Goal: Find specific page/section: Find specific page/section

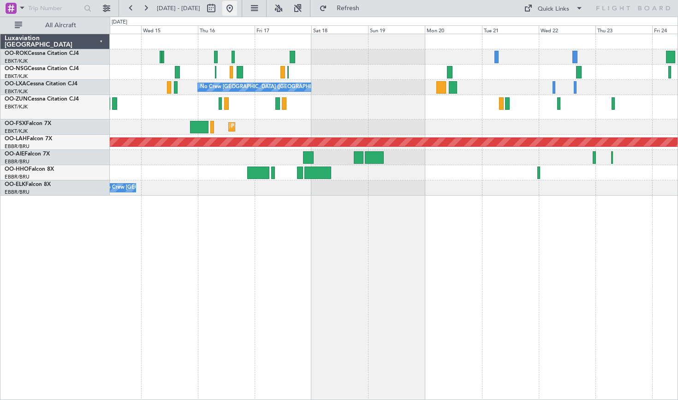
click at [237, 12] on button at bounding box center [229, 8] width 15 height 15
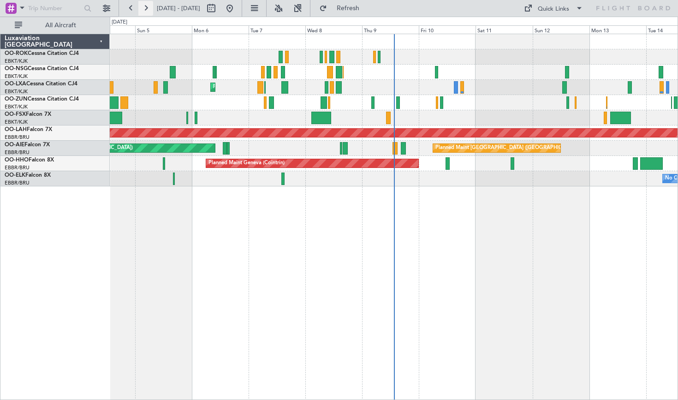
click at [141, 12] on button at bounding box center [145, 8] width 15 height 15
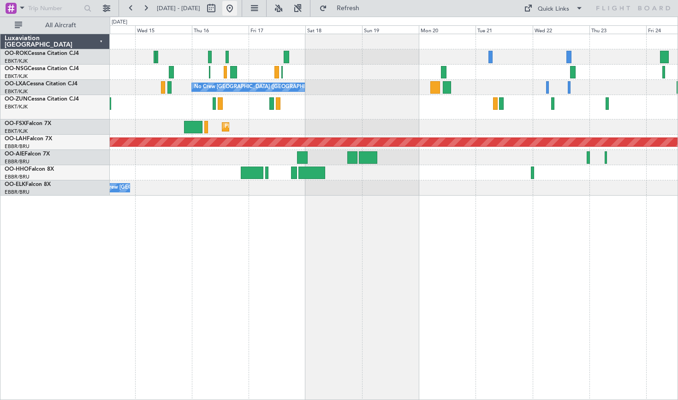
click at [237, 8] on button at bounding box center [229, 8] width 15 height 15
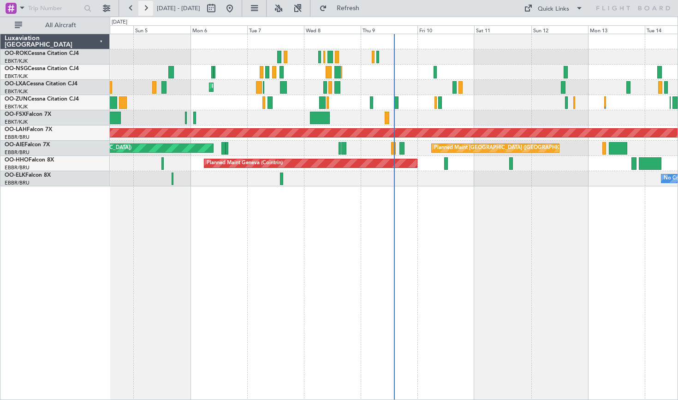
click at [142, 7] on button at bounding box center [145, 8] width 15 height 15
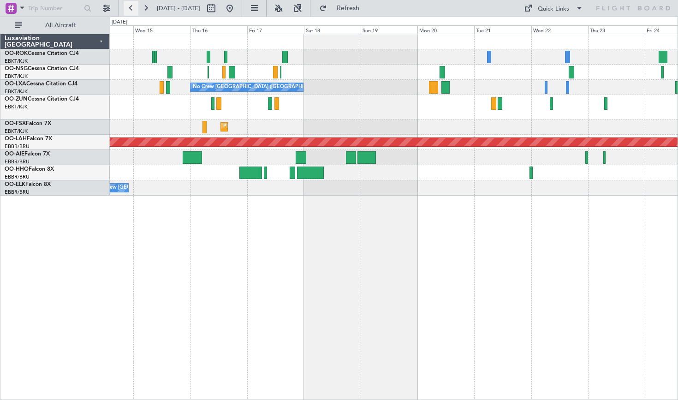
click at [133, 8] on button at bounding box center [131, 8] width 15 height 15
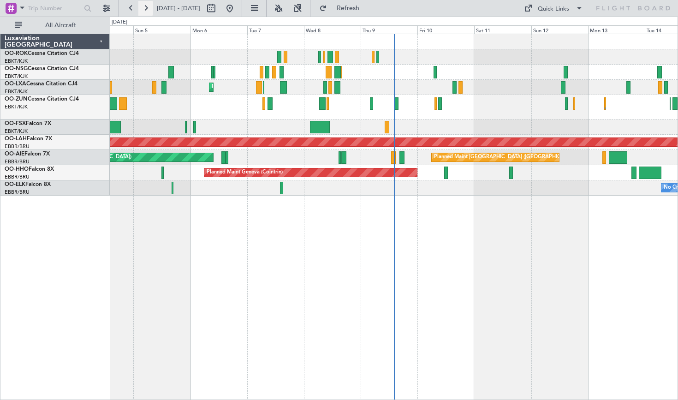
click at [139, 9] on button at bounding box center [145, 8] width 15 height 15
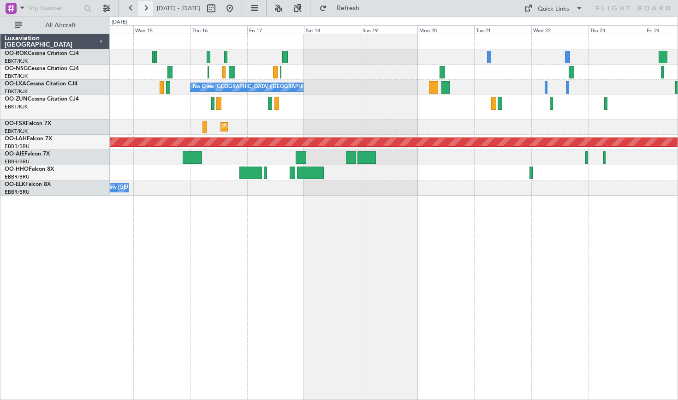
click at [145, 6] on button at bounding box center [145, 8] width 15 height 15
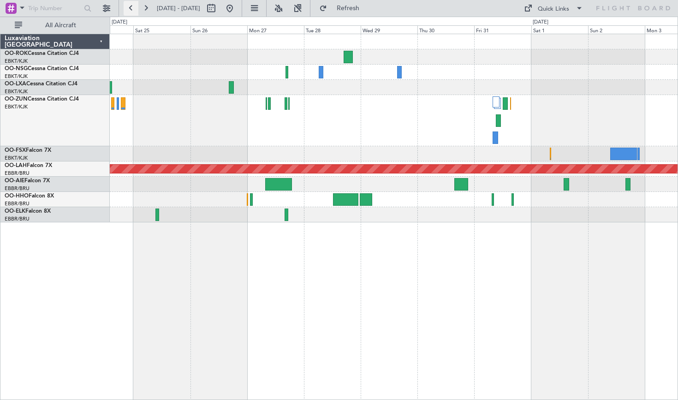
click at [132, 12] on button at bounding box center [131, 8] width 15 height 15
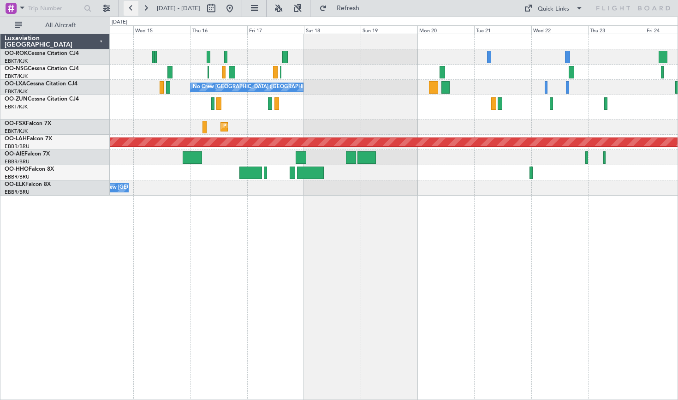
click at [131, 10] on button at bounding box center [131, 8] width 15 height 15
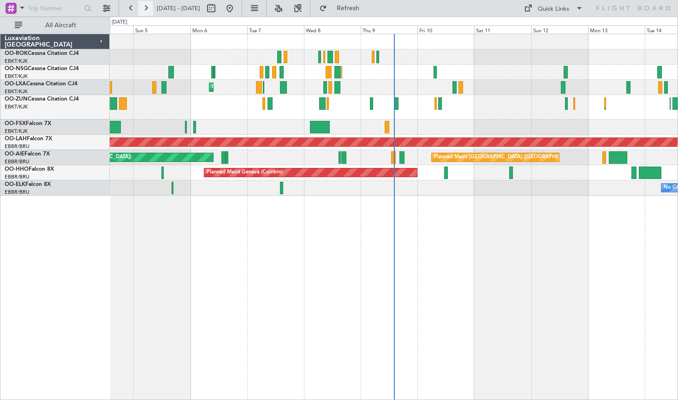
click at [145, 13] on button at bounding box center [145, 8] width 15 height 15
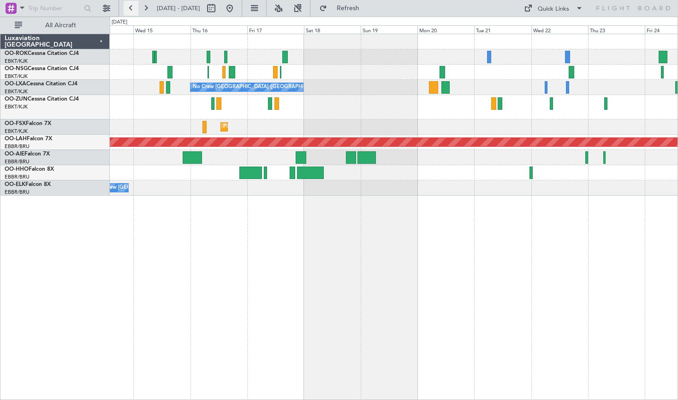
click at [131, 14] on button at bounding box center [131, 8] width 15 height 15
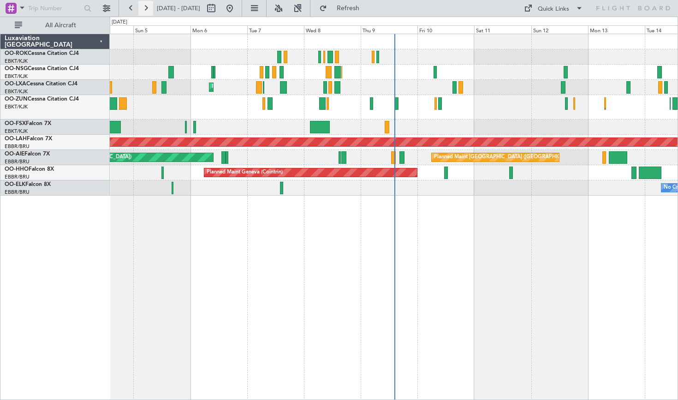
click at [142, 8] on button at bounding box center [145, 8] width 15 height 15
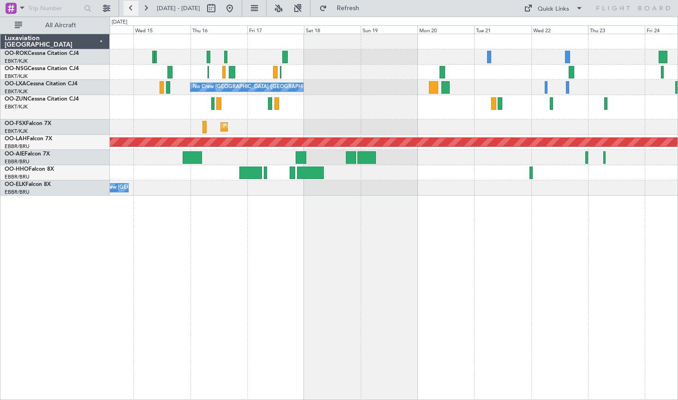
click at [130, 11] on button at bounding box center [131, 8] width 15 height 15
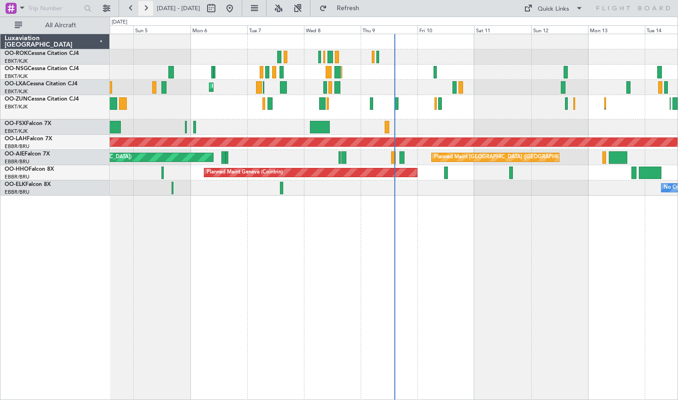
click at [148, 10] on button at bounding box center [145, 8] width 15 height 15
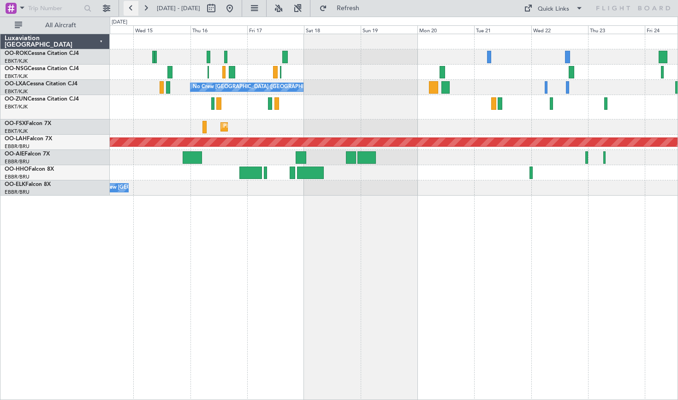
click at [131, 12] on button at bounding box center [131, 8] width 15 height 15
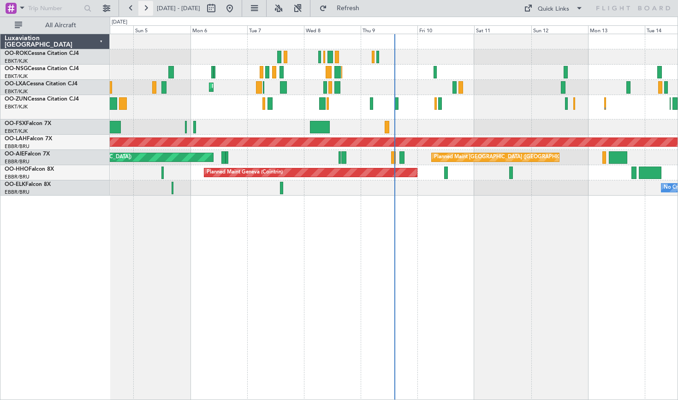
click at [145, 15] on button at bounding box center [145, 8] width 15 height 15
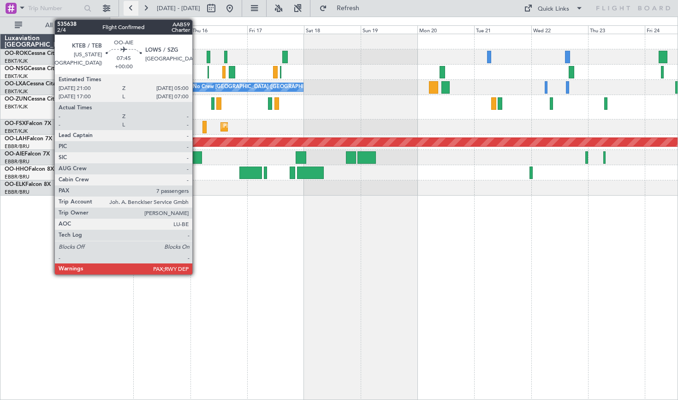
click at [135, 7] on button at bounding box center [131, 8] width 15 height 15
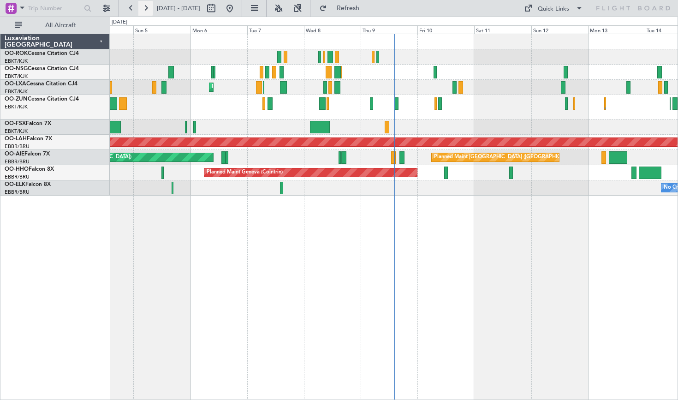
click at [144, 11] on button at bounding box center [145, 8] width 15 height 15
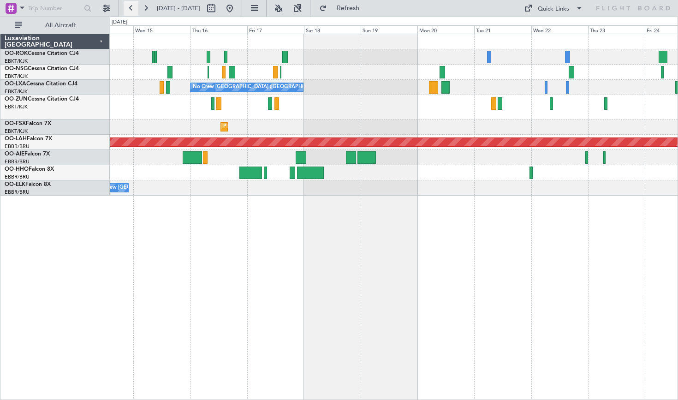
click at [126, 13] on button at bounding box center [131, 8] width 15 height 15
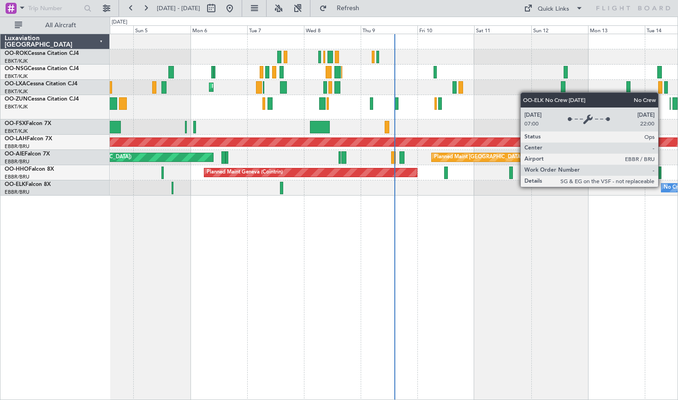
click at [662, 186] on div "No Crew [GEOGRAPHIC_DATA] ([GEOGRAPHIC_DATA] National)" at bounding box center [678, 188] width 35 height 8
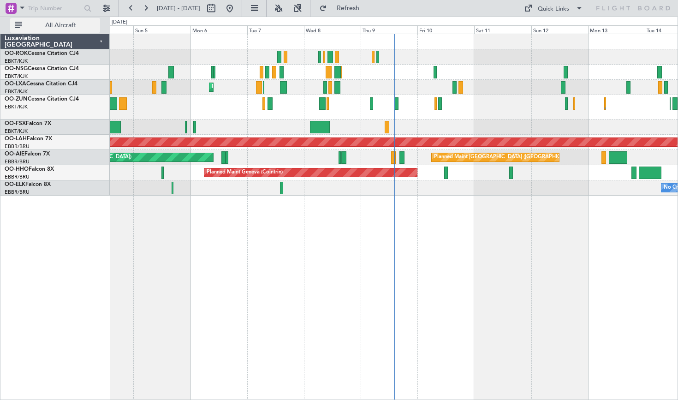
click at [69, 29] on span "All Aircraft" at bounding box center [60, 25] width 73 height 6
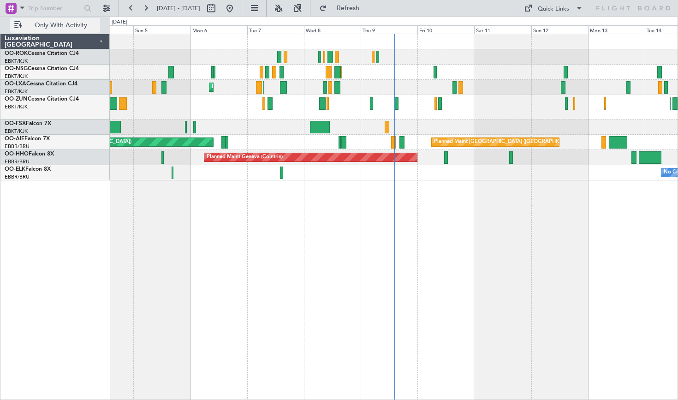
click at [44, 26] on span "Only With Activity" at bounding box center [60, 25] width 73 height 6
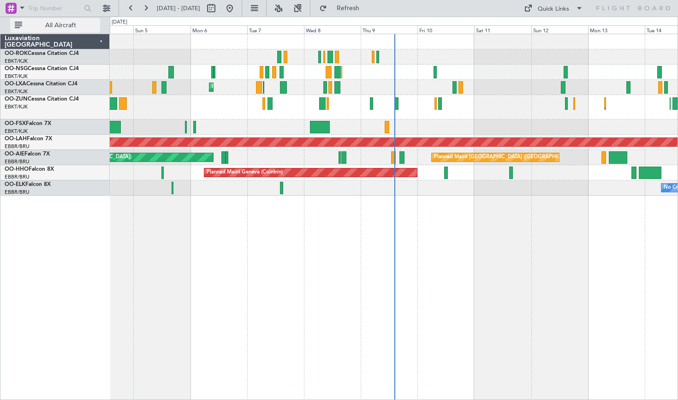
click at [44, 26] on span "All Aircraft" at bounding box center [60, 25] width 73 height 6
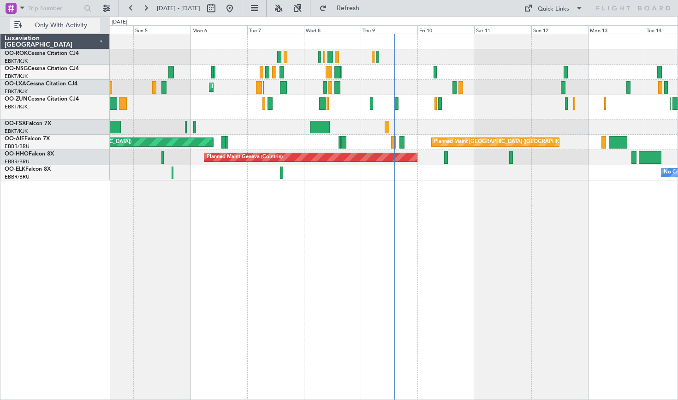
click at [44, 26] on span "Only With Activity" at bounding box center [60, 25] width 73 height 6
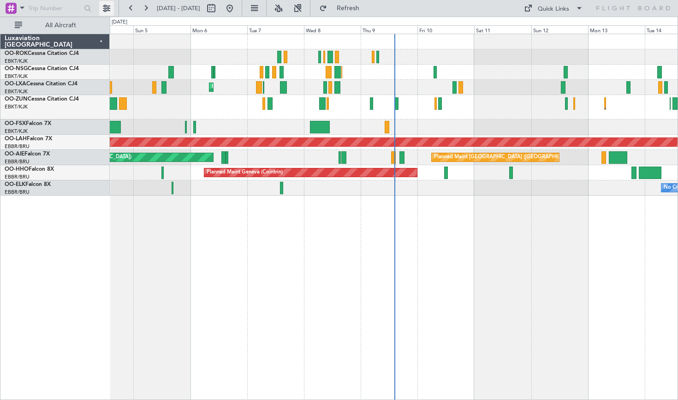
click at [107, 10] on button at bounding box center [106, 8] width 15 height 15
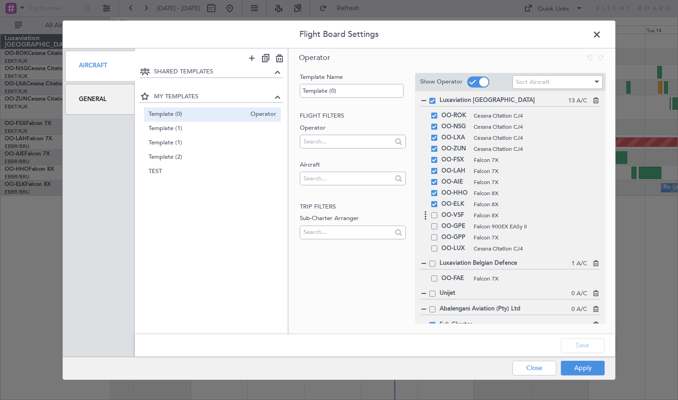
click at [432, 217] on span at bounding box center [434, 215] width 6 height 6
click at [438, 212] on input "checkbox" at bounding box center [438, 212] width 0 height 0
click at [579, 366] on button "Apply" at bounding box center [583, 368] width 44 height 15
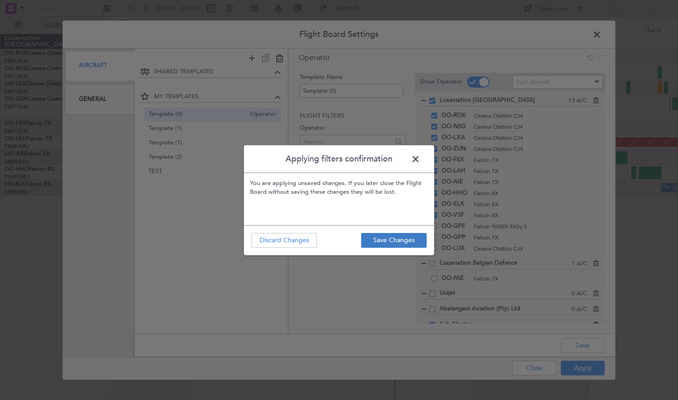
click at [400, 239] on button "Save Changes" at bounding box center [393, 240] width 65 height 15
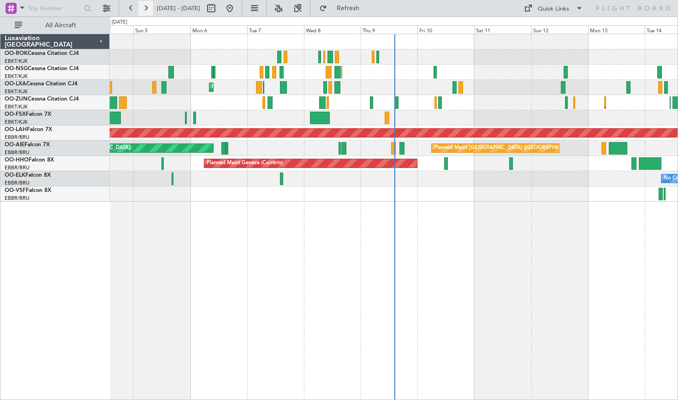
click at [151, 8] on button at bounding box center [145, 8] width 15 height 15
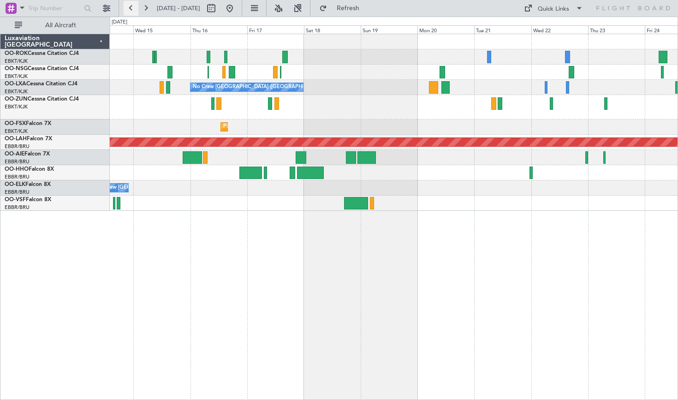
click at [131, 10] on button at bounding box center [131, 8] width 15 height 15
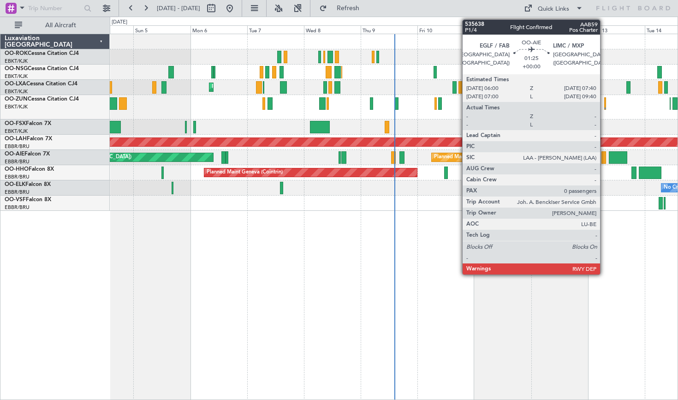
click at [604, 159] on div at bounding box center [603, 157] width 4 height 12
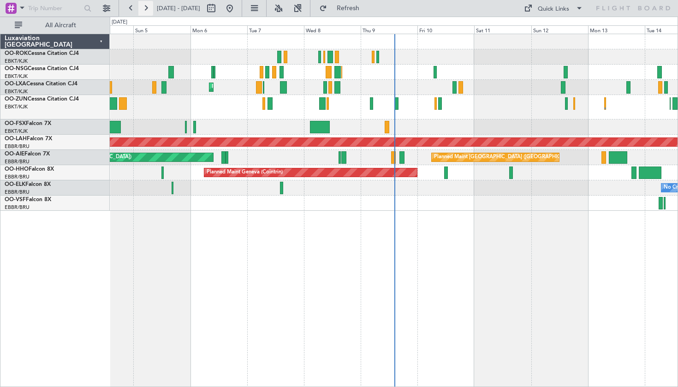
click at [145, 13] on button at bounding box center [145, 8] width 15 height 15
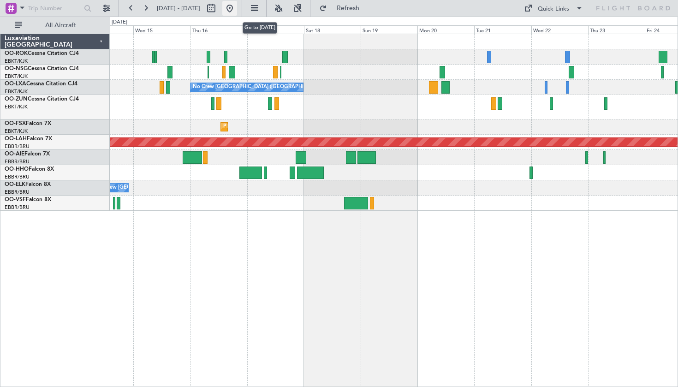
click at [237, 5] on button at bounding box center [229, 8] width 15 height 15
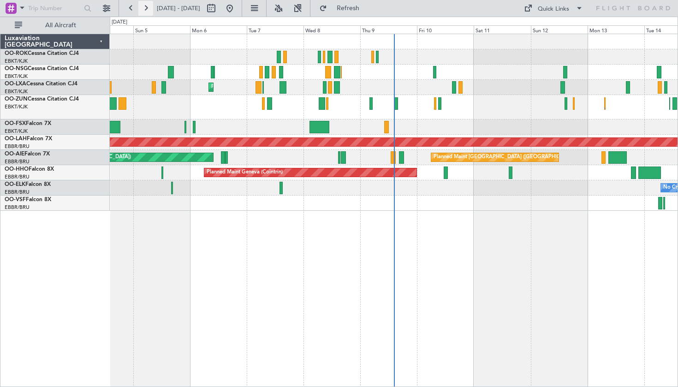
click at [142, 8] on button at bounding box center [145, 8] width 15 height 15
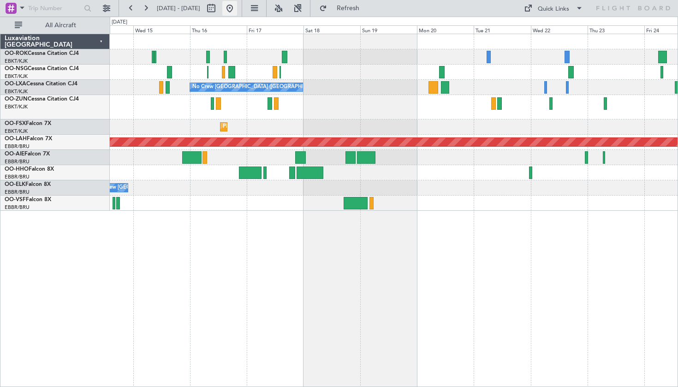
click at [237, 8] on button at bounding box center [229, 8] width 15 height 15
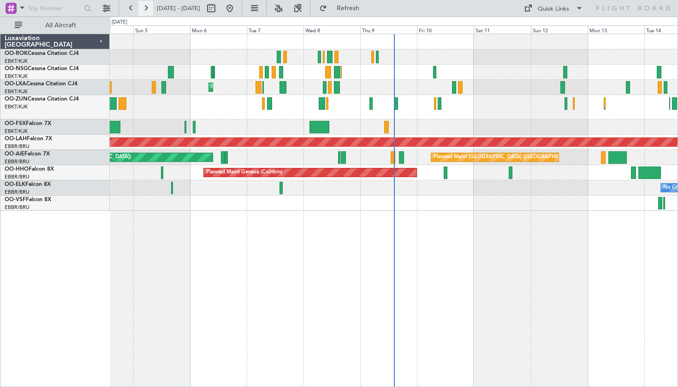
click at [150, 12] on button at bounding box center [145, 8] width 15 height 15
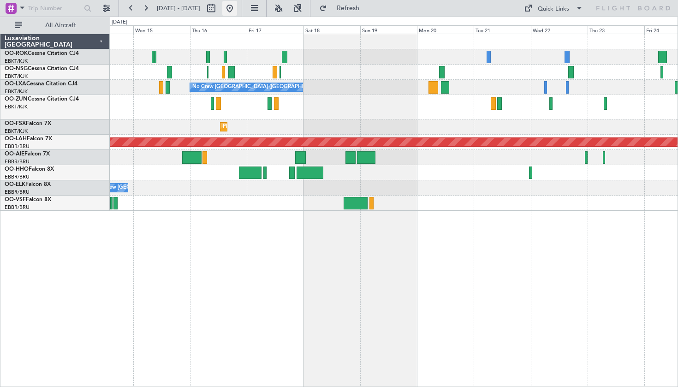
click at [237, 6] on button at bounding box center [229, 8] width 15 height 15
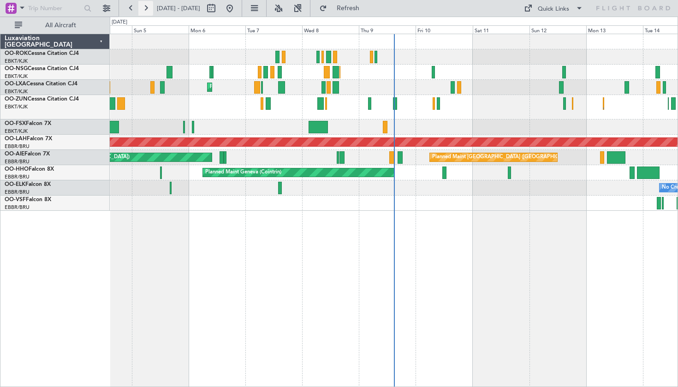
click at [144, 15] on button at bounding box center [145, 8] width 15 height 15
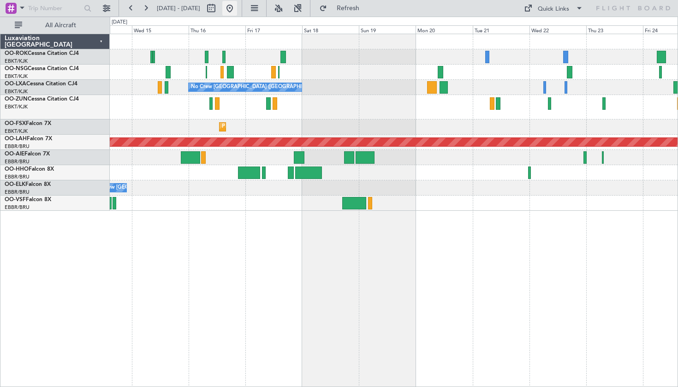
click at [237, 12] on button at bounding box center [229, 8] width 15 height 15
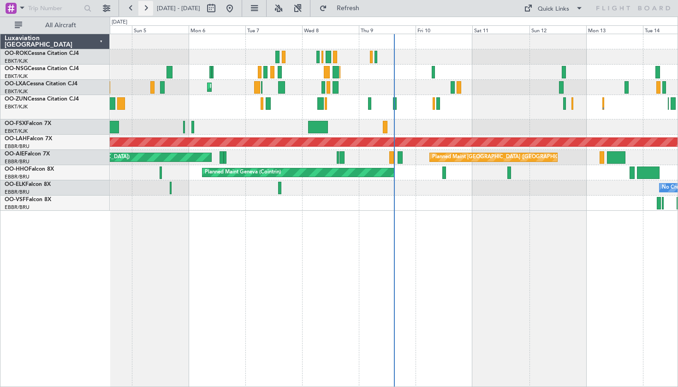
click at [142, 7] on button at bounding box center [145, 8] width 15 height 15
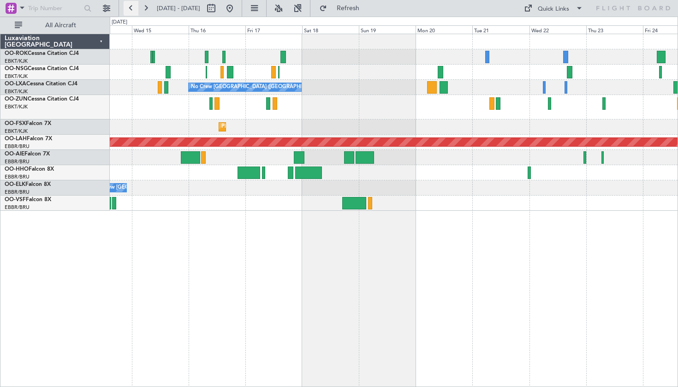
click at [125, 3] on button at bounding box center [131, 8] width 15 height 15
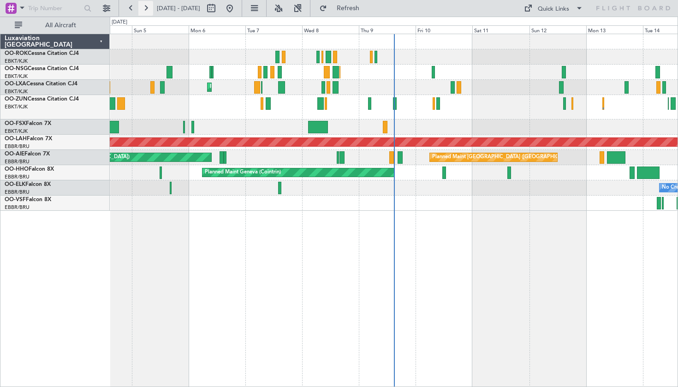
click at [144, 8] on button at bounding box center [145, 8] width 15 height 15
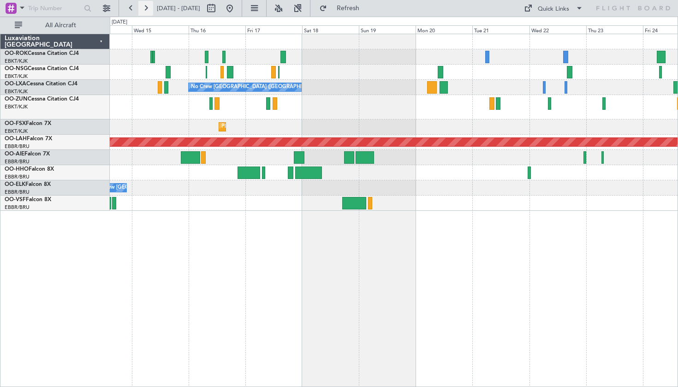
click at [150, 6] on button at bounding box center [145, 8] width 15 height 15
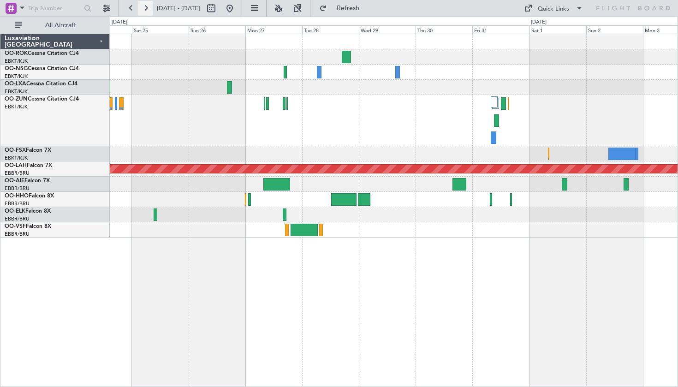
click at [148, 12] on button at bounding box center [145, 8] width 15 height 15
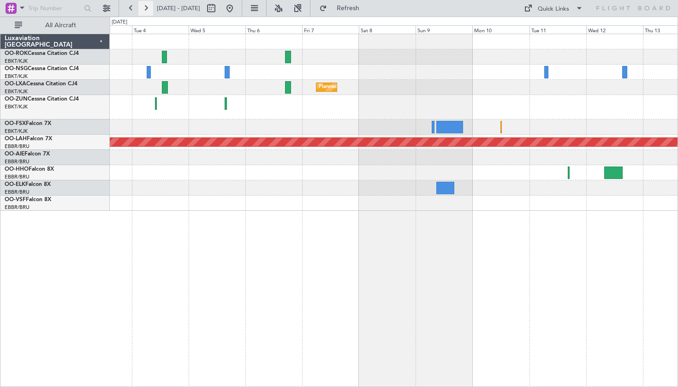
click at [142, 6] on button at bounding box center [145, 8] width 15 height 15
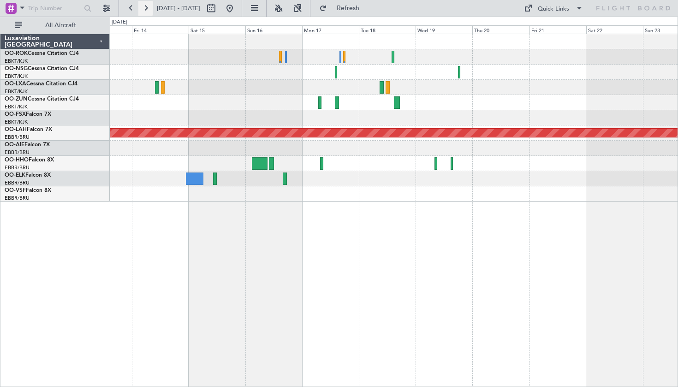
click at [142, 6] on button at bounding box center [145, 8] width 15 height 15
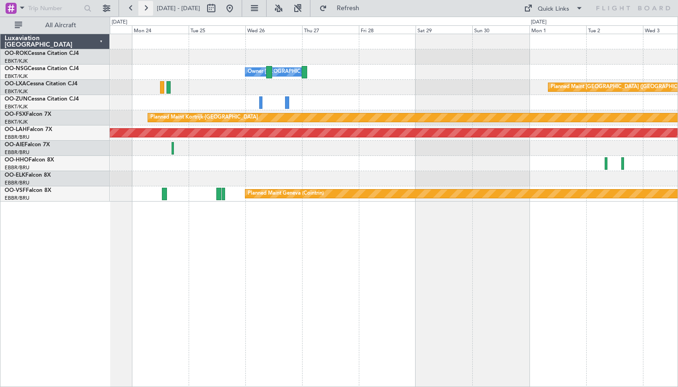
click at [142, 6] on button at bounding box center [145, 8] width 15 height 15
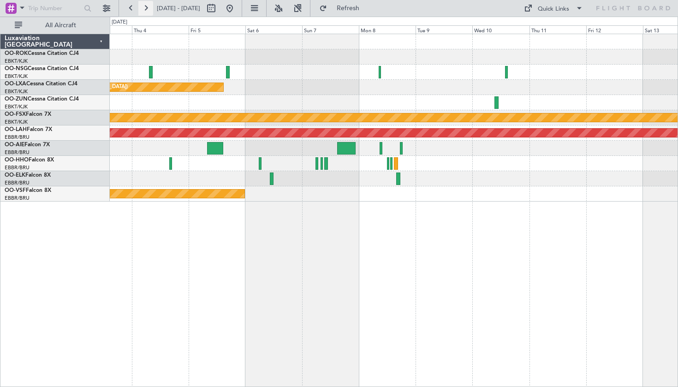
click at [142, 6] on button at bounding box center [145, 8] width 15 height 15
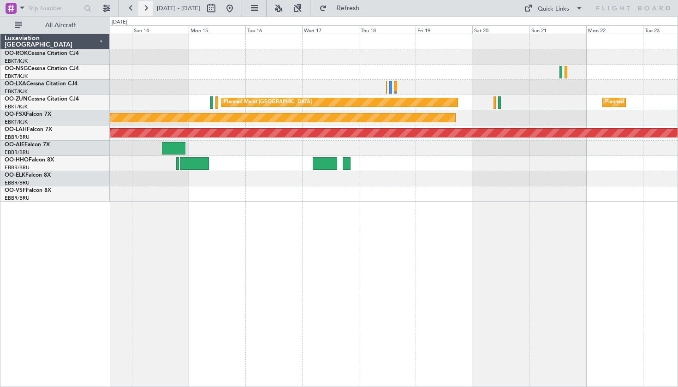
click at [142, 6] on button at bounding box center [145, 8] width 15 height 15
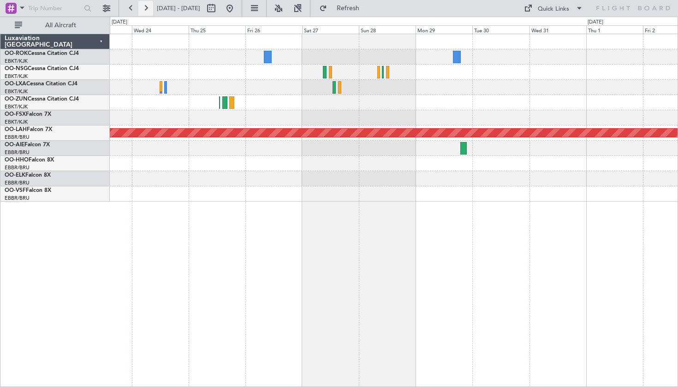
click at [143, 9] on button at bounding box center [145, 8] width 15 height 15
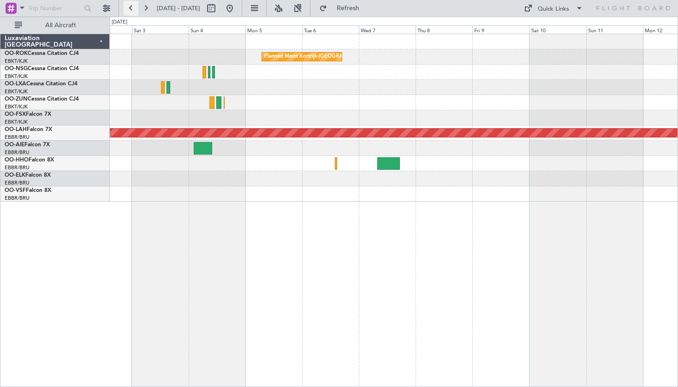
click at [130, 12] on button at bounding box center [131, 8] width 15 height 15
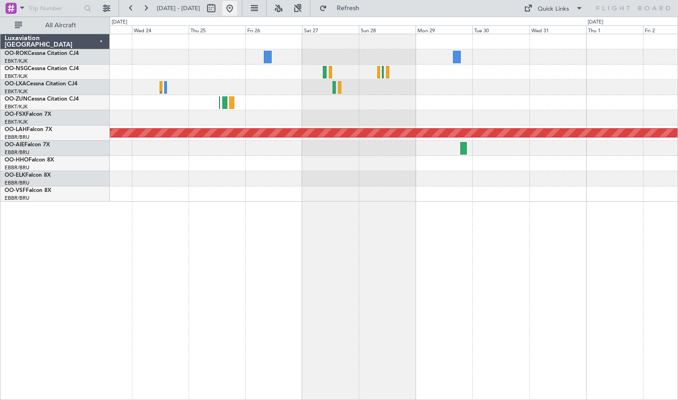
click at [237, 5] on button at bounding box center [229, 8] width 15 height 15
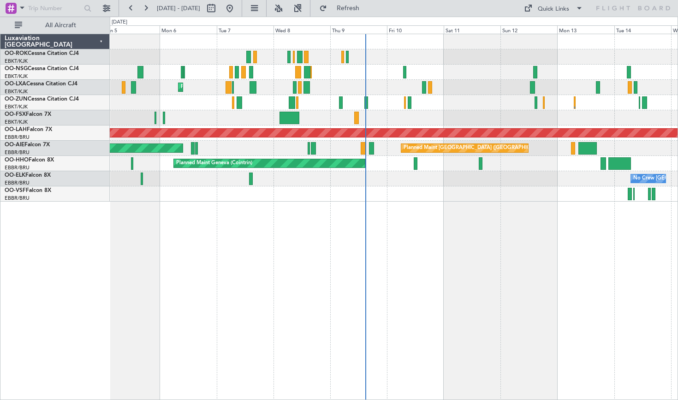
click at [292, 0] on html "[DATE] - [DATE] Refresh Quick Links All Aircraft Planned Maint [GEOGRAPHIC_DATA…" at bounding box center [339, 200] width 678 height 400
